Goal: Information Seeking & Learning: Learn about a topic

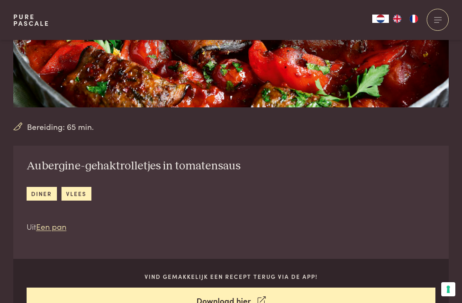
scroll to position [194, 0]
click at [51, 130] on span "Bereiding: 65 min." at bounding box center [60, 127] width 67 height 12
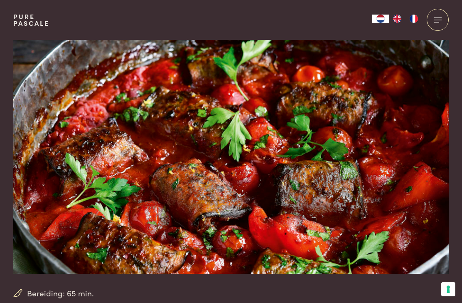
scroll to position [0, 0]
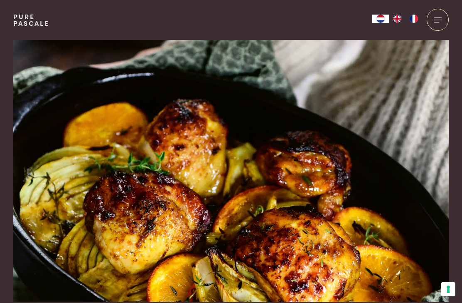
click at [319, 250] on img at bounding box center [231, 171] width 436 height 262
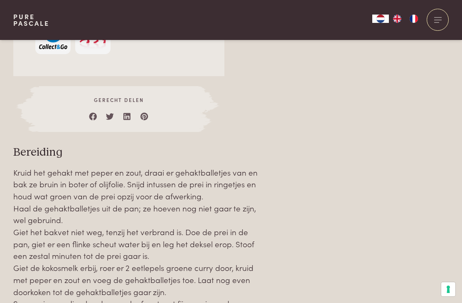
scroll to position [765, 0]
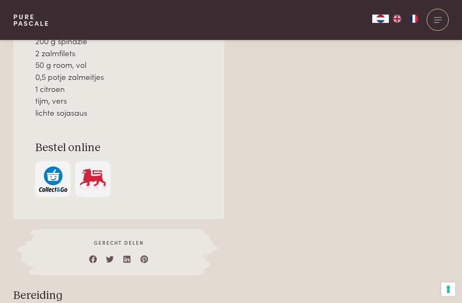
scroll to position [668, 0]
